Goal: Check status

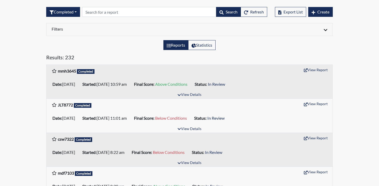
scroll to position [69, 0]
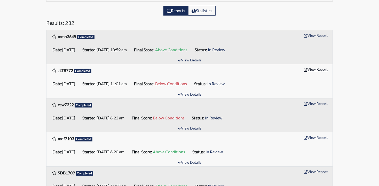
click at [321, 67] on button "View Report" at bounding box center [316, 69] width 28 height 8
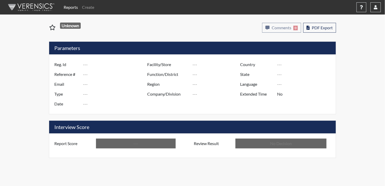
type input "JLT8772"
type input "51094"
type input "---"
type input "Corrections Pre-Employment"
type input "[DATE]"
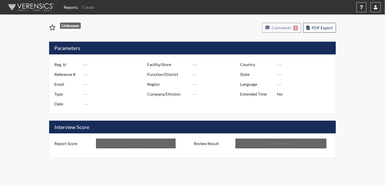
type input "Pulaski SP"
type input "[GEOGRAPHIC_DATA]"
type input "[US_STATE]"
type input "English"
type input "Below Conditions"
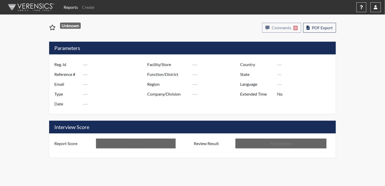
type input "In Review"
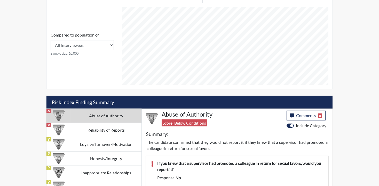
scroll to position [193, 0]
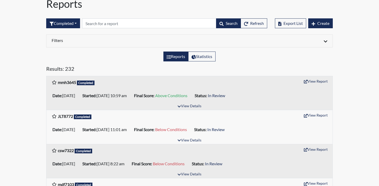
scroll to position [34, 0]
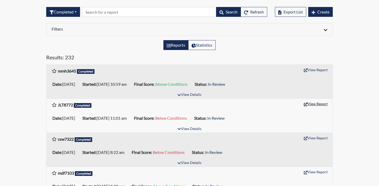
click at [317, 104] on button "View Report" at bounding box center [316, 104] width 28 height 8
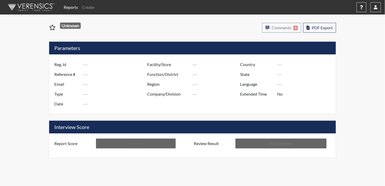
type input "JLT8772"
type input "51094"
type input "---"
type input "Corrections Pre-Employment"
type input "Sep 4, 2025"
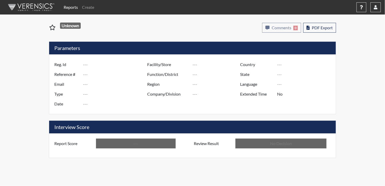
type input "Pulaski SP"
type input "[GEOGRAPHIC_DATA]"
type input "[US_STATE]"
type input "English"
type input "Below Conditions"
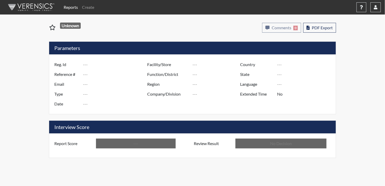
type input "In Review"
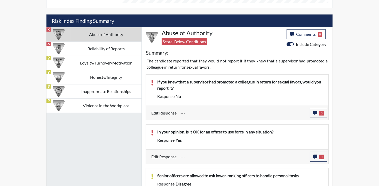
scroll to position [172, 0]
